Goal: Task Accomplishment & Management: Manage account settings

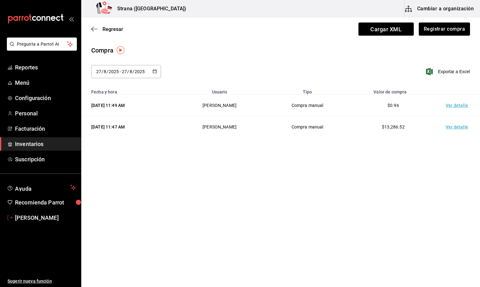
click at [58, 215] on span "[PERSON_NAME]" at bounding box center [45, 217] width 61 height 8
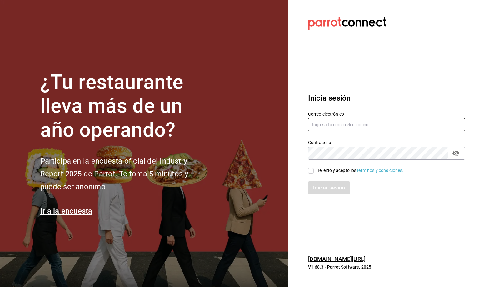
click at [348, 120] on input "text" at bounding box center [386, 124] width 157 height 13
type input "anima.pv@hotmail.com"
click at [340, 172] on div "He leído y acepto los Términos y condiciones." at bounding box center [359, 170] width 87 height 7
click at [313, 172] on input "He leído y acepto los Términos y condiciones." at bounding box center [311, 171] width 6 height 6
checkbox input "true"
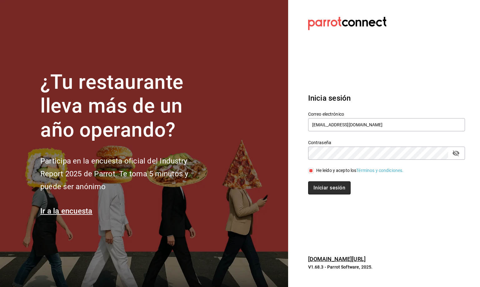
click at [337, 185] on button "Iniciar sesión" at bounding box center [329, 187] width 42 height 13
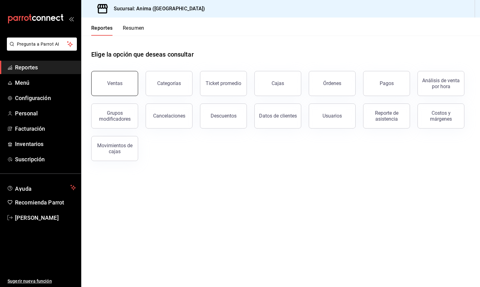
click at [117, 89] on button "Ventas" at bounding box center [114, 83] width 47 height 25
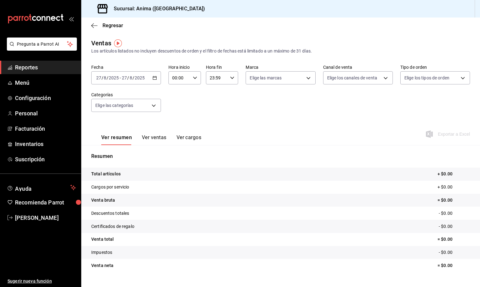
click at [42, 71] on link "Reportes" at bounding box center [40, 67] width 81 height 13
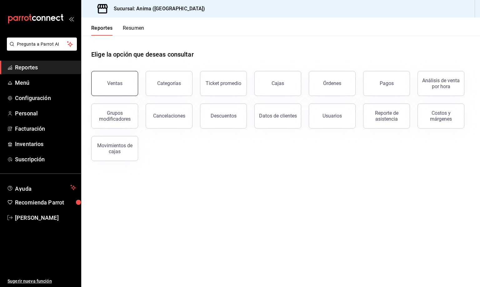
click at [101, 89] on button "Ventas" at bounding box center [114, 83] width 47 height 25
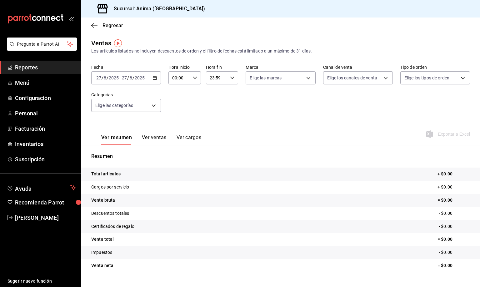
click at [132, 77] on span "/" at bounding box center [133, 77] width 2 height 5
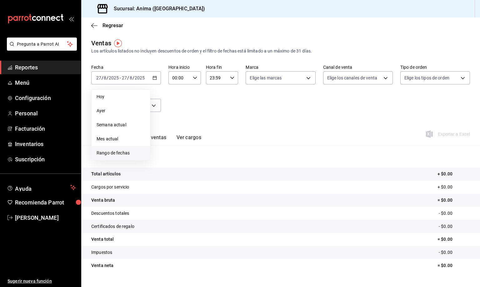
click at [135, 150] on span "Rango de fechas" at bounding box center [120, 153] width 48 height 7
click at [208, 167] on div "28 29 30 31 1 2 3 4 5 6 7 8 9 10 11 12 13 14 15 16 17 18 19 20 21 22 23 24 25 2…" at bounding box center [196, 147] width 77 height 66
click at [208, 159] on abbr "22" at bounding box center [207, 160] width 4 height 4
click at [229, 162] on abbr "24" at bounding box center [230, 160] width 4 height 4
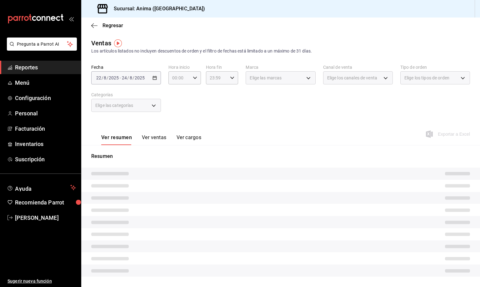
click at [261, 131] on div "Ver resumen Ver ventas Ver cargos Exportar a Excel" at bounding box center [280, 132] width 398 height 26
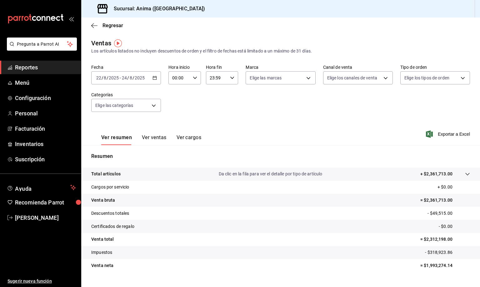
click at [151, 135] on button "Ver ventas" at bounding box center [154, 139] width 25 height 11
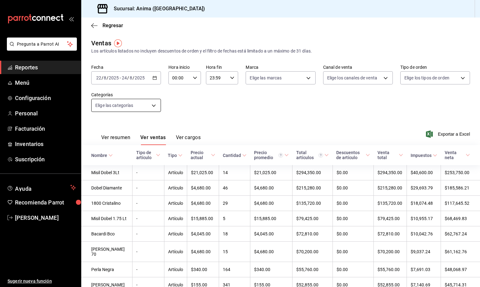
click at [140, 111] on body "Pregunta a Parrot AI Reportes Menú Configuración Personal Facturación Inventari…" at bounding box center [240, 143] width 480 height 287
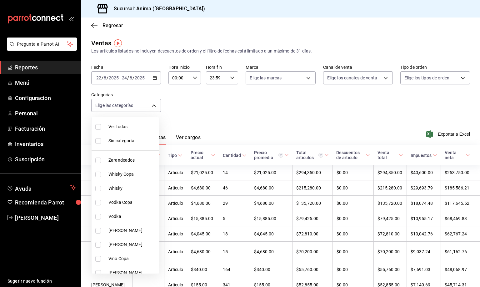
click at [130, 164] on li "Zarandeados" at bounding box center [124, 160] width 67 height 14
type input "e8f310e9-b813-45da-93b6-448fc6222477"
checkbox input "true"
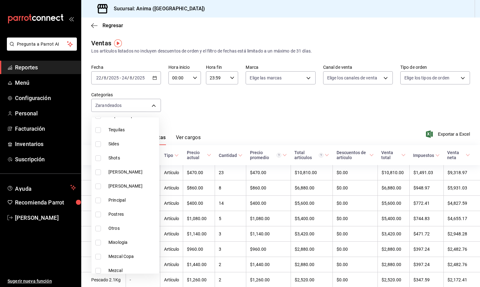
scroll to position [187, 0]
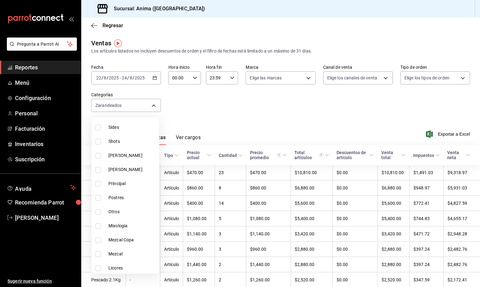
click at [116, 131] on li "Sides" at bounding box center [124, 127] width 67 height 14
type input "e8f310e9-b813-45da-93b6-448fc6222477,5f334e01-f805-45da-ade8-6af8be33df61"
checkbox input "true"
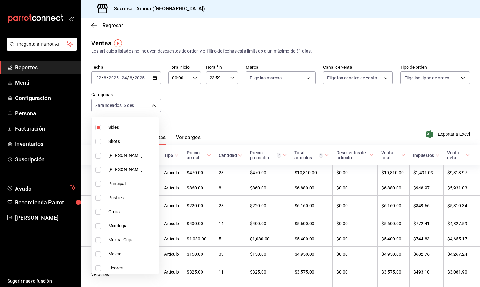
click at [126, 182] on span "Principal" at bounding box center [132, 183] width 48 height 7
type input "e8f310e9-b813-45da-93b6-448fc6222477,5f334e01-f805-45da-ade8-6af8be33df61,b43f8…"
checkbox input "true"
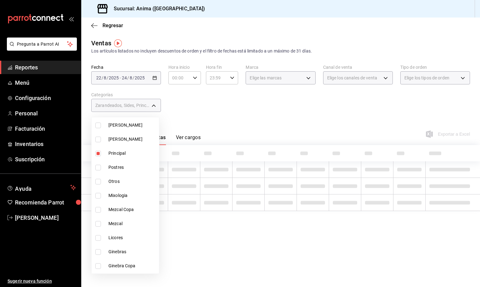
scroll to position [234, 0]
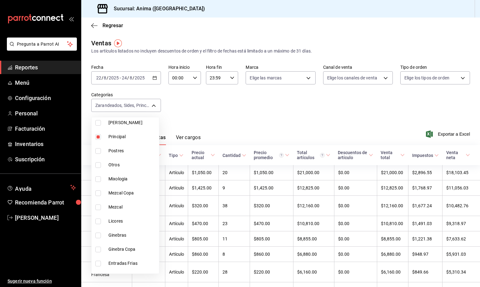
click at [117, 148] on span "Postres" at bounding box center [132, 150] width 48 height 7
type input "e8f310e9-b813-45da-93b6-448fc6222477,5f334e01-f805-45da-ade8-6af8be33df61,b43f8…"
checkbox input "true"
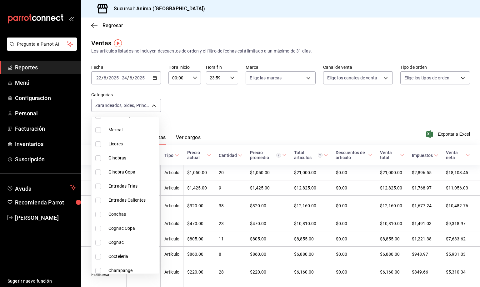
scroll to position [328, 0]
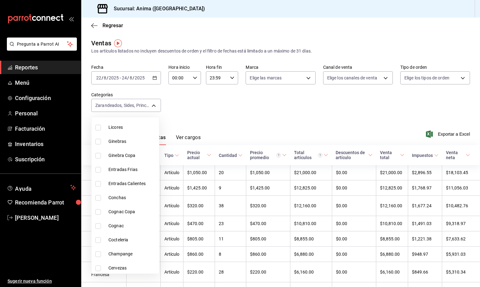
click at [129, 171] on span "Entradas Frias" at bounding box center [132, 169] width 48 height 7
type input "e8f310e9-b813-45da-93b6-448fc6222477,5f334e01-f805-45da-ade8-6af8be33df61,b43f8…"
checkbox input "true"
click at [126, 181] on span "Entradas Calientes" at bounding box center [132, 183] width 48 height 7
type input "e8f310e9-b813-45da-93b6-448fc6222477,5f334e01-f805-45da-ade8-6af8be33df61,b43f8…"
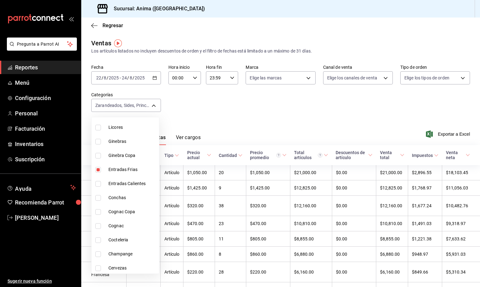
checkbox input "true"
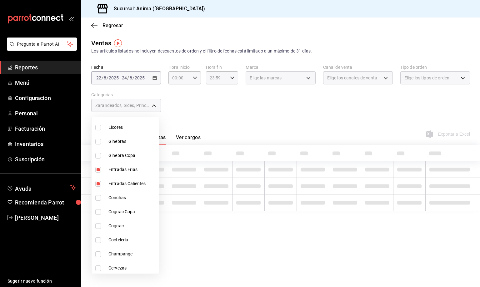
click at [126, 196] on span "Conchas" at bounding box center [132, 197] width 48 height 7
type input "e8f310e9-b813-45da-93b6-448fc6222477,5f334e01-f805-45da-ade8-6af8be33df61,b43f8…"
checkbox input "true"
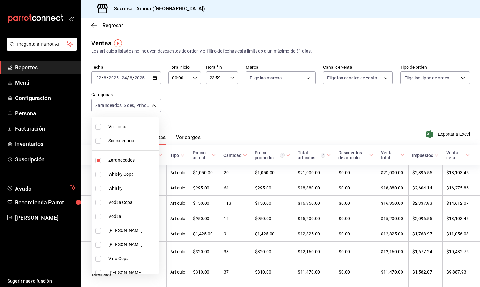
click at [204, 126] on div at bounding box center [240, 143] width 480 height 287
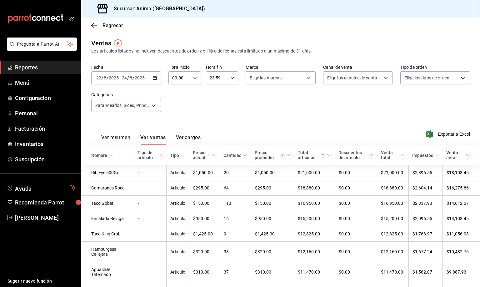
click at [223, 155] on div "Cantidad" at bounding box center [232, 155] width 18 height 5
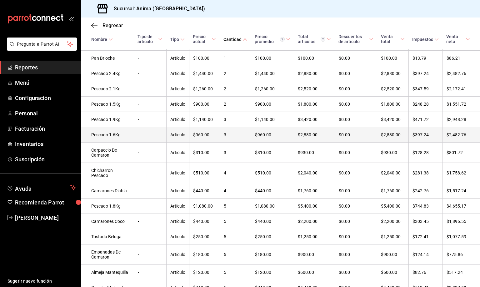
scroll to position [234, 0]
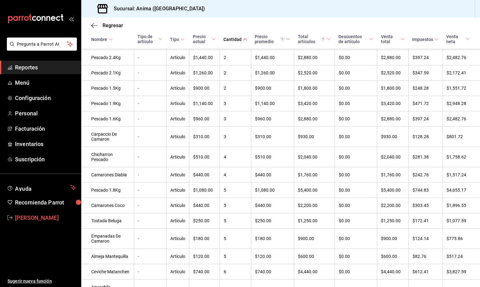
click at [39, 214] on span "Vanessa Robles" at bounding box center [45, 217] width 61 height 8
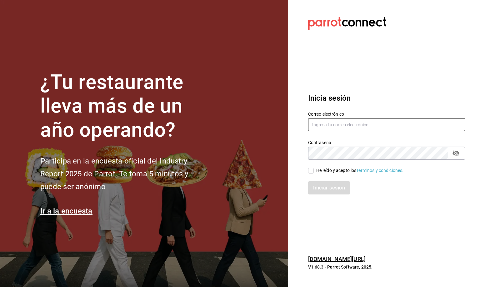
click at [317, 124] on input "text" at bounding box center [386, 124] width 157 height 13
type input "M"
click at [317, 124] on input "text" at bounding box center [386, 124] width 157 height 13
type input "M"
type input "mirna123@gmail.com"
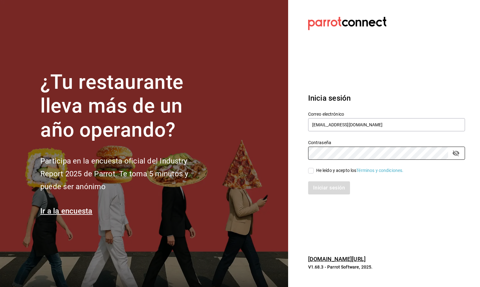
click at [309, 170] on input "He leído y acepto los Términos y condiciones." at bounding box center [311, 171] width 6 height 6
checkbox input "true"
click at [321, 194] on div "Inicia sesión Correo electrónico mirna123@gmail.com Contraseña Contraseña He le…" at bounding box center [386, 143] width 157 height 117
click at [321, 192] on button "Iniciar sesión" at bounding box center [329, 187] width 42 height 13
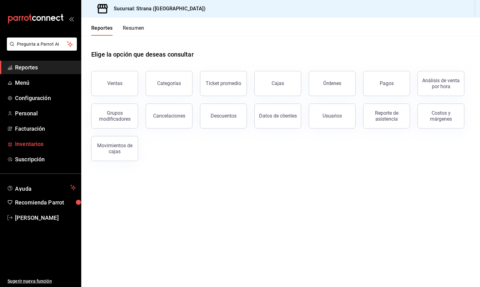
click at [32, 143] on span "Inventarios" at bounding box center [45, 144] width 61 height 8
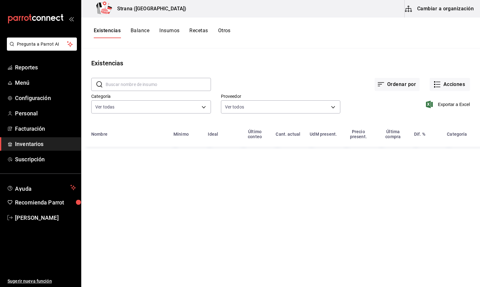
click at [451, 77] on div "Ordenar por Acciones" at bounding box center [340, 79] width 259 height 23
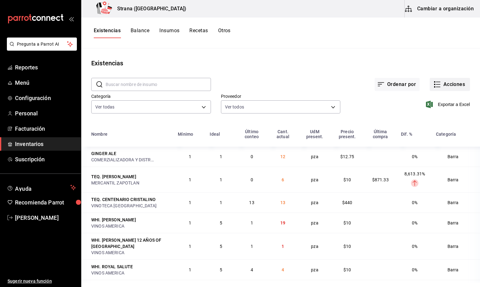
click at [449, 86] on button "Acciones" at bounding box center [449, 84] width 40 height 13
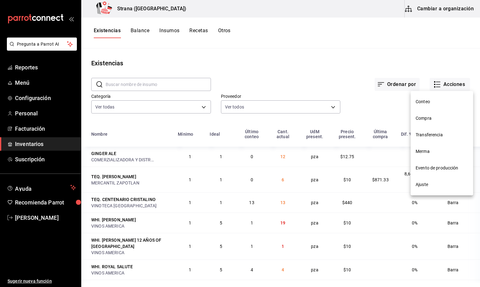
click at [424, 118] on span "Compra" at bounding box center [441, 118] width 52 height 7
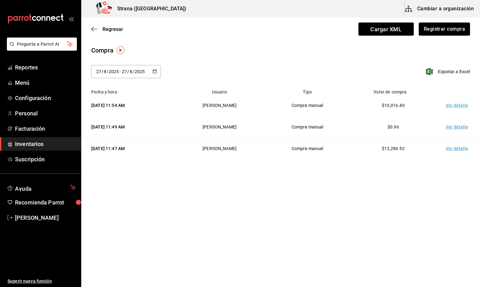
click at [459, 106] on td "Ver detalle" at bounding box center [458, 106] width 44 height 22
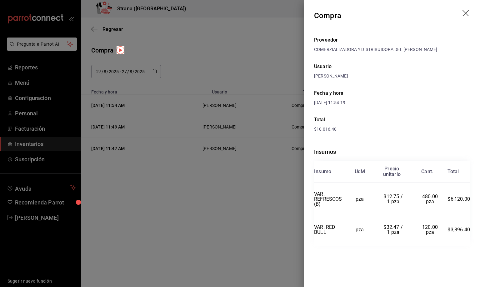
click at [466, 17] on icon "drag" at bounding box center [465, 13] width 7 height 7
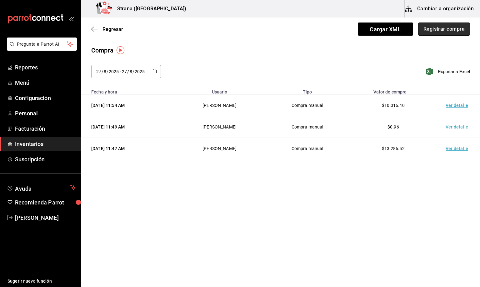
click at [441, 30] on button "Registrar compra" at bounding box center [444, 28] width 52 height 13
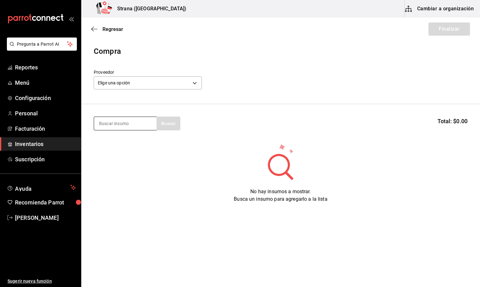
click at [122, 124] on input at bounding box center [125, 123] width 62 height 13
type input "refresc"
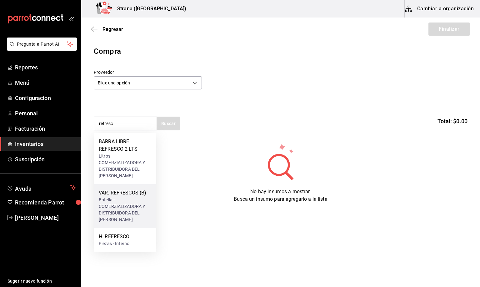
click at [127, 200] on div "Botella - COMERZIALIZADORA Y DISTRIBUIDORA DEL [PERSON_NAME]" at bounding box center [125, 209] width 52 height 26
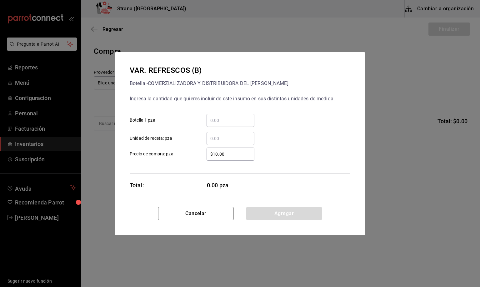
click at [225, 137] on input "​ Unidad de receta: pza" at bounding box center [230, 138] width 48 height 7
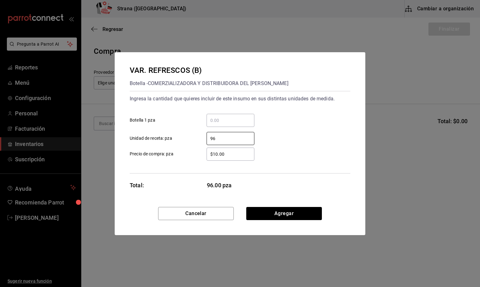
type input "96"
drag, startPoint x: 239, startPoint y: 155, endPoint x: 190, endPoint y: 170, distance: 51.0
click at [193, 169] on div "Ingresa la cantidad que quieres incluir de este insumo en sus distintas unidade…" at bounding box center [240, 132] width 220 height 82
type input "$0.01"
drag, startPoint x: 285, startPoint y: 217, endPoint x: 291, endPoint y: 216, distance: 5.7
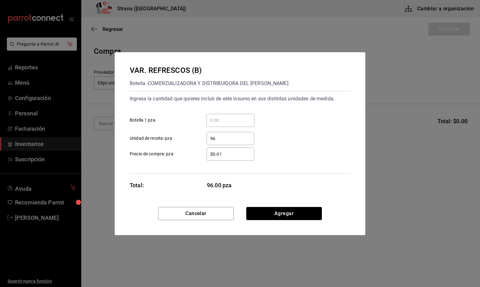
click at [287, 217] on button "Agregar" at bounding box center [284, 213] width 76 height 13
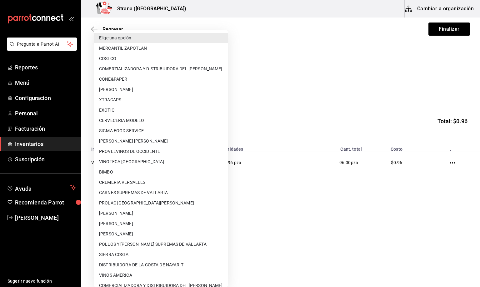
drag, startPoint x: 134, startPoint y: 84, endPoint x: 147, endPoint y: 80, distance: 13.4
click at [134, 83] on body "Pregunta a Parrot AI Reportes Menú Configuración Personal Facturación Inventari…" at bounding box center [240, 125] width 480 height 251
click at [177, 71] on li "COMERZIALIZADORA Y DISTRIBUIDORA DEL [PERSON_NAME]" at bounding box center [161, 69] width 134 height 10
type input "5ceb4eaf-ade2-4109-9c8c-19a342893cfd"
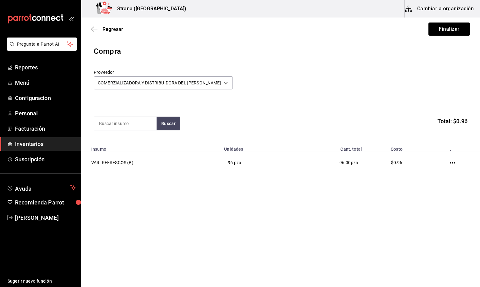
drag, startPoint x: 436, startPoint y: 28, endPoint x: 374, endPoint y: 41, distance: 63.6
click at [435, 28] on button "Finalizar" at bounding box center [449, 28] width 42 height 13
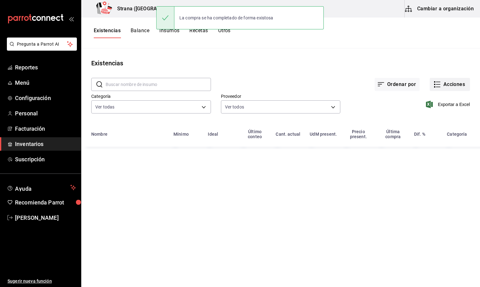
click at [446, 84] on button "Acciones" at bounding box center [449, 84] width 40 height 13
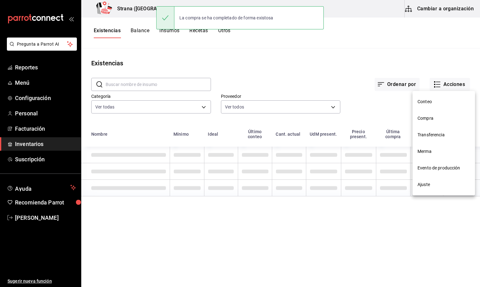
click at [426, 118] on span "Compra" at bounding box center [443, 118] width 52 height 7
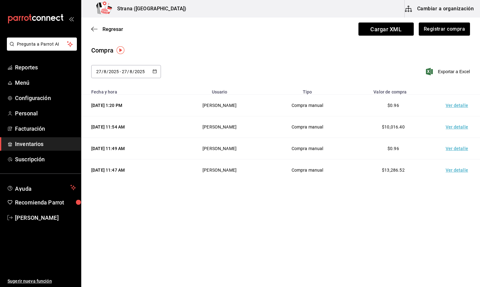
click at [455, 107] on td "Ver detalle" at bounding box center [458, 106] width 44 height 22
